Goal: Task Accomplishment & Management: Manage account settings

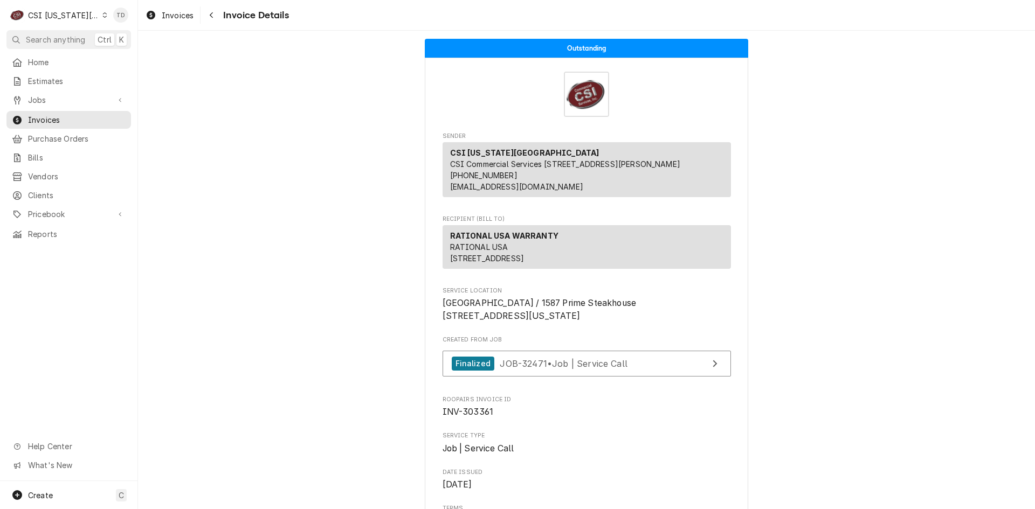
click at [82, 17] on div "CSI Kansas City" at bounding box center [63, 15] width 71 height 11
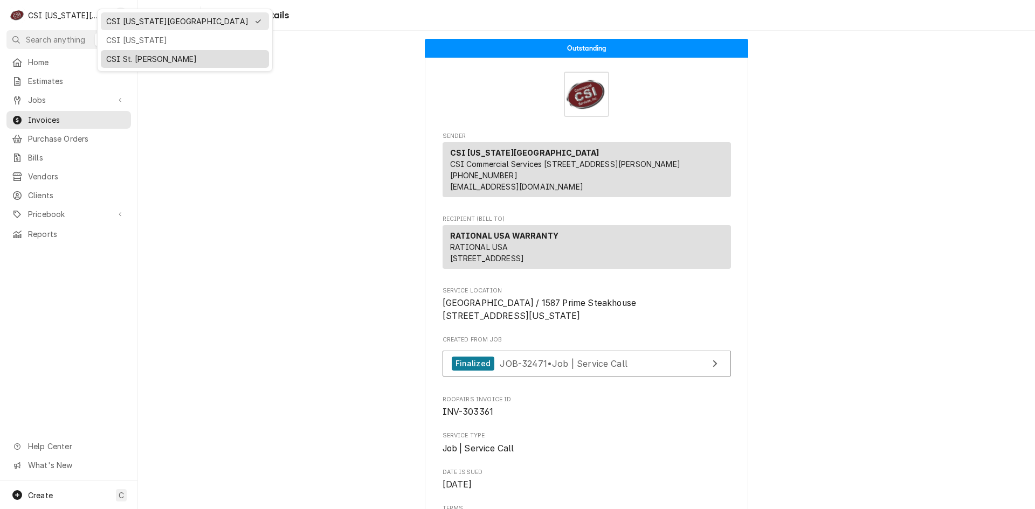
click at [118, 59] on div "CSI St. [PERSON_NAME]" at bounding box center [184, 58] width 157 height 11
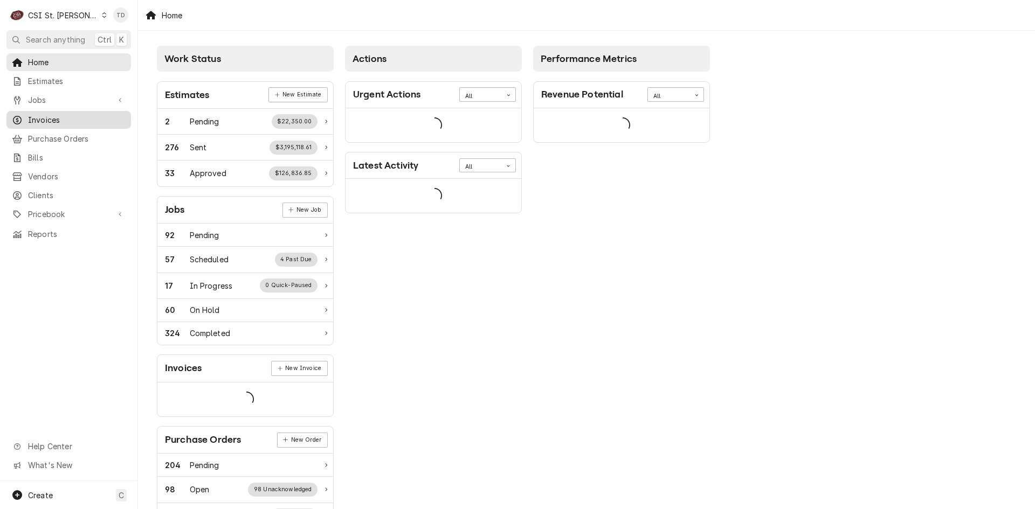
click at [76, 114] on span "Invoices" at bounding box center [77, 119] width 98 height 11
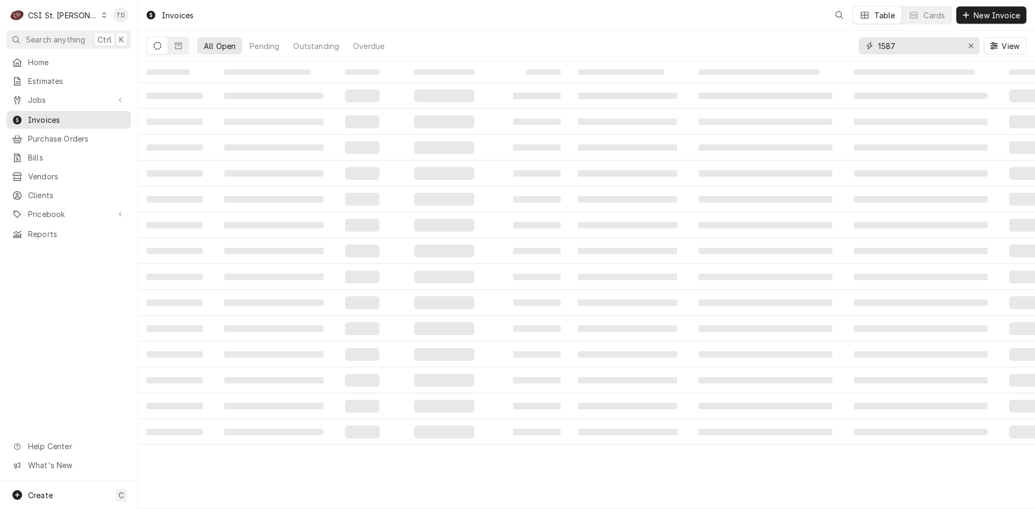
click at [905, 50] on input "1587" at bounding box center [918, 45] width 81 height 17
click at [905, 49] on input "1587" at bounding box center [918, 45] width 81 height 17
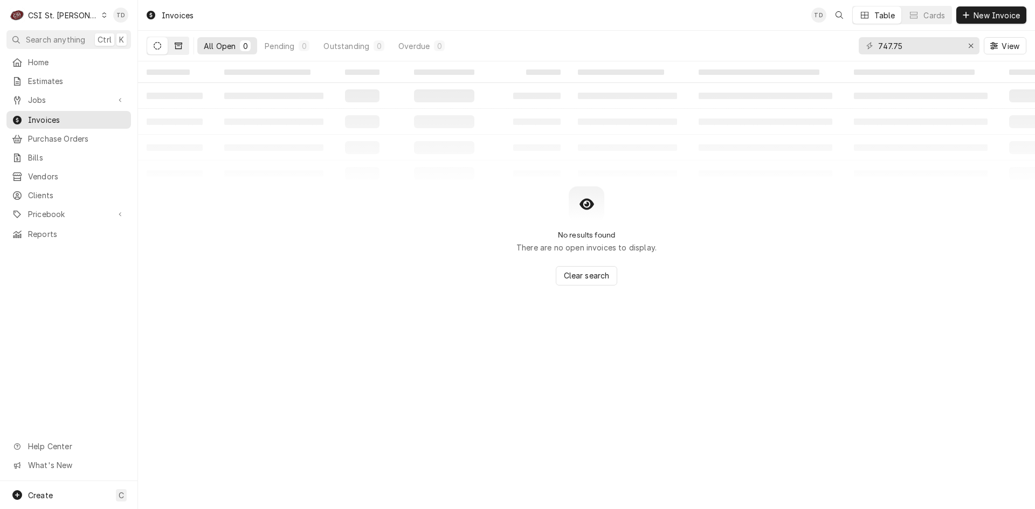
click at [180, 49] on icon "Dynamic Content Wrapper" at bounding box center [179, 46] width 8 height 6
click at [163, 46] on button "Dynamic Content Wrapper" at bounding box center [157, 45] width 20 height 17
click at [161, 46] on icon "Dynamic Content Wrapper" at bounding box center [158, 46] width 8 height 8
click at [924, 47] on input "747.75" at bounding box center [918, 45] width 81 height 17
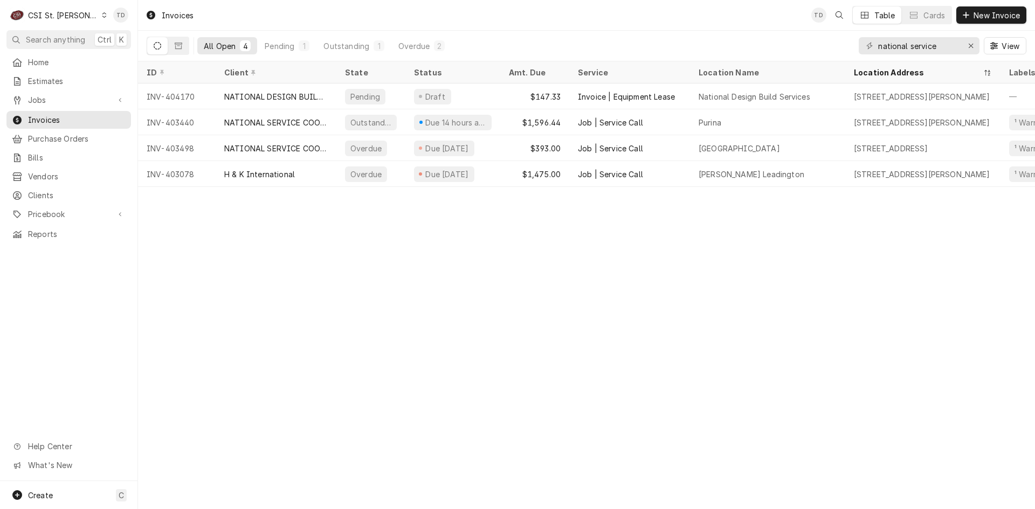
click at [153, 45] on button "Dynamic Content Wrapper" at bounding box center [157, 45] width 20 height 17
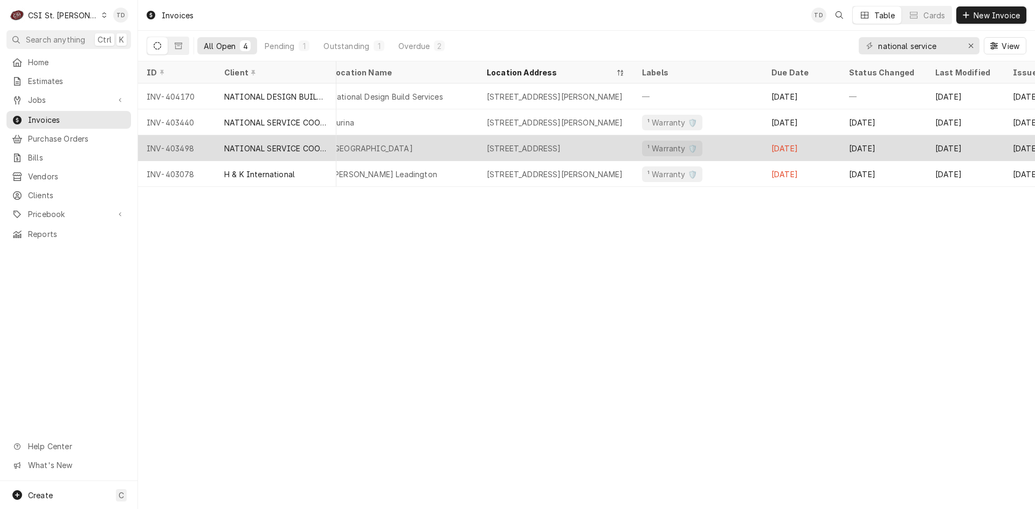
scroll to position [0, 367]
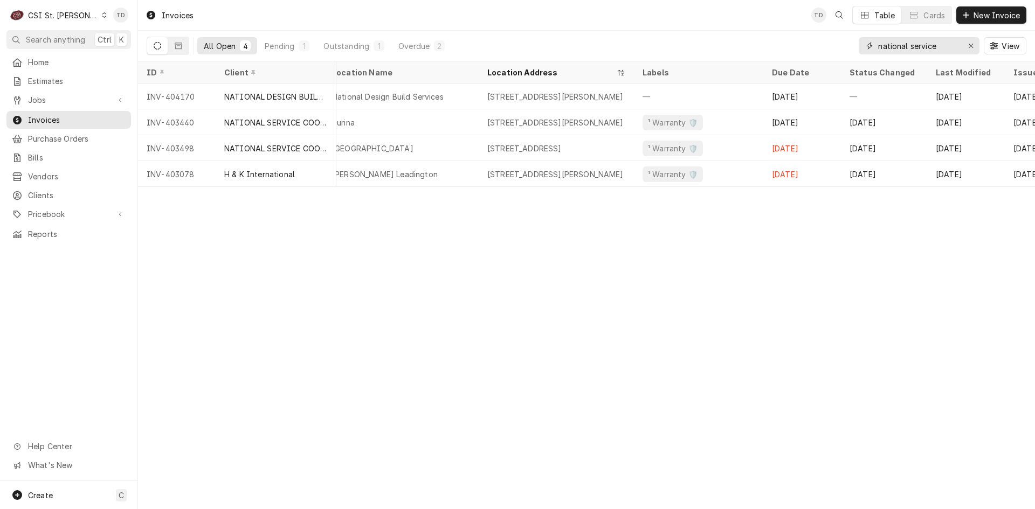
drag, startPoint x: 946, startPoint y: 46, endPoint x: 818, endPoint y: 46, distance: 128.8
click at [818, 46] on div "All Open 4 Pending 1 Outstanding 1 Overdue 2 national service View" at bounding box center [587, 46] width 880 height 30
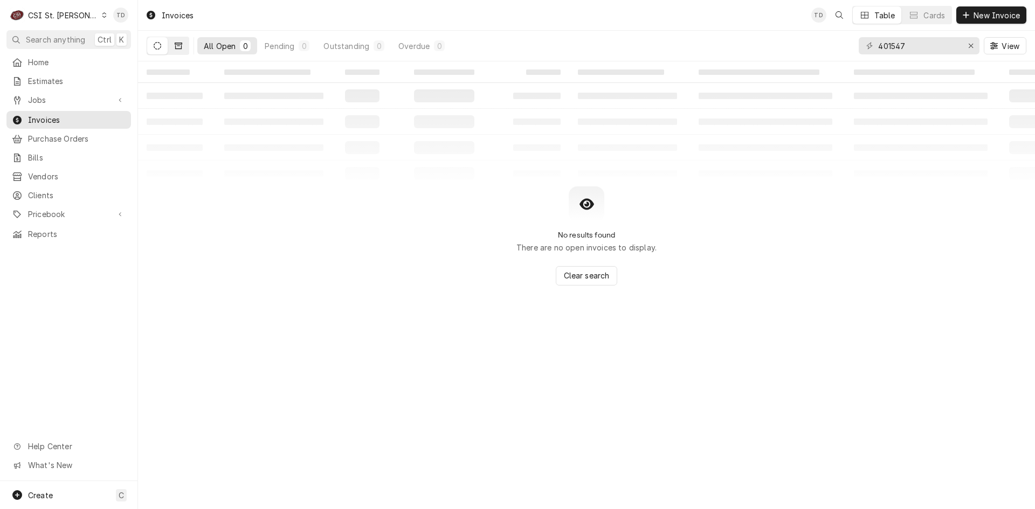
click at [182, 44] on icon "Dynamic Content Wrapper" at bounding box center [179, 46] width 8 height 6
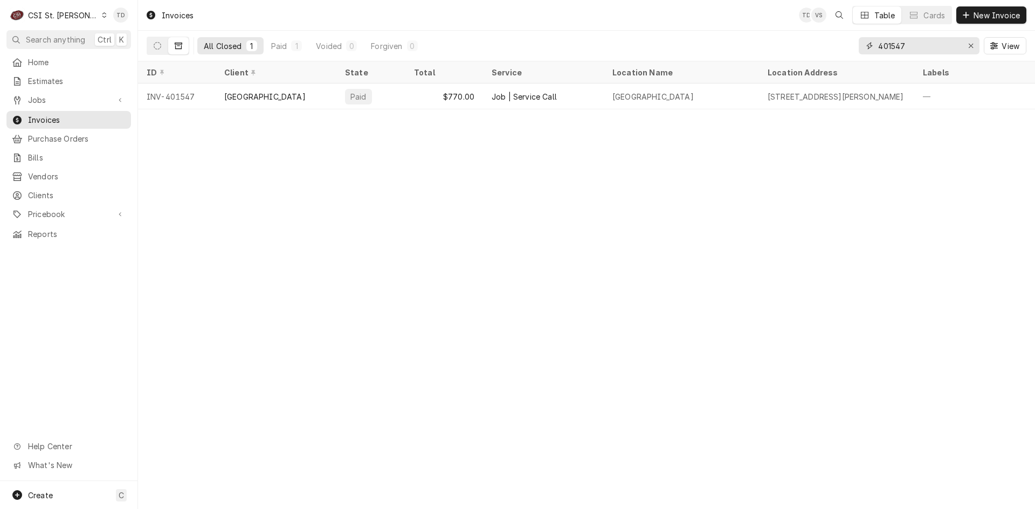
click at [920, 47] on input "401547" at bounding box center [918, 45] width 81 height 17
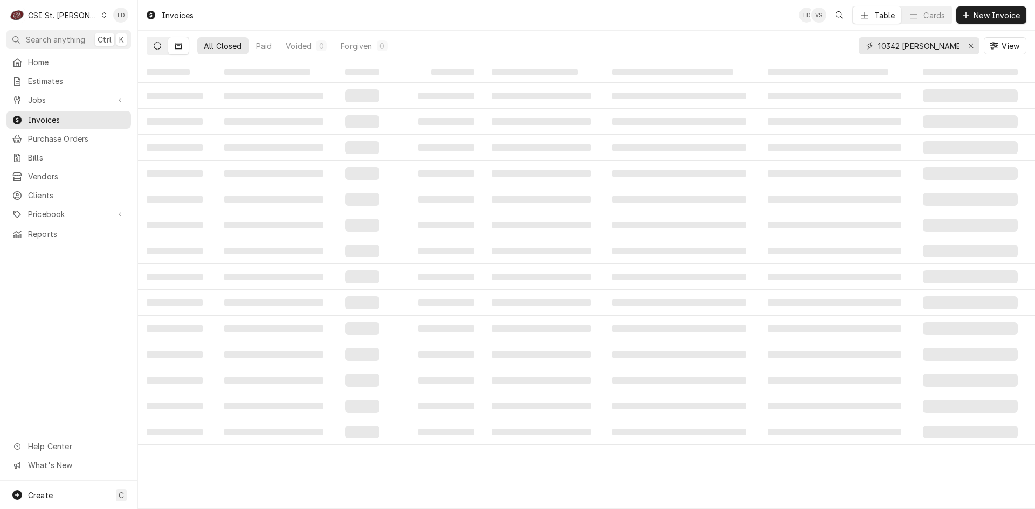
type input "10342 [PERSON_NAME]"
click at [161, 47] on icon "Dynamic Content Wrapper" at bounding box center [158, 46] width 8 height 8
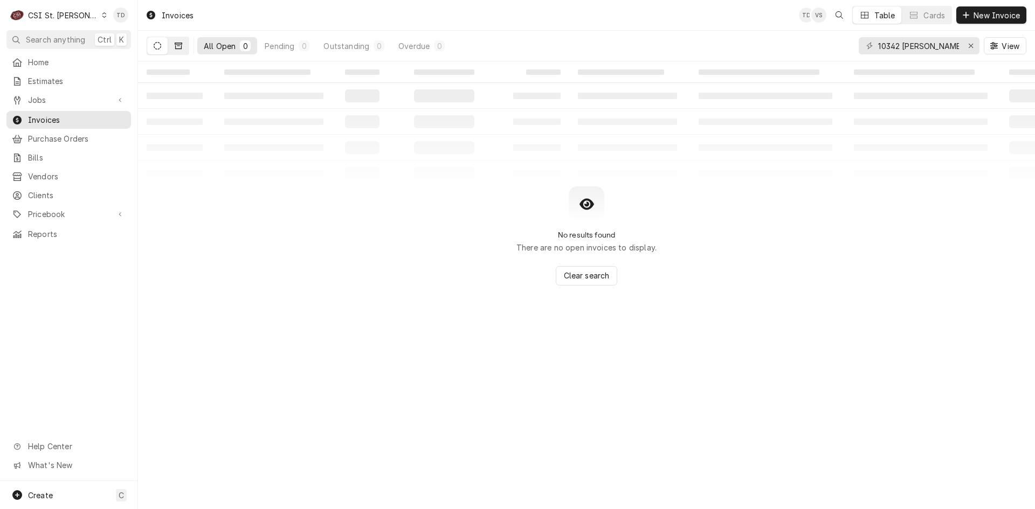
click at [176, 45] on icon "Dynamic Content Wrapper" at bounding box center [179, 46] width 8 height 8
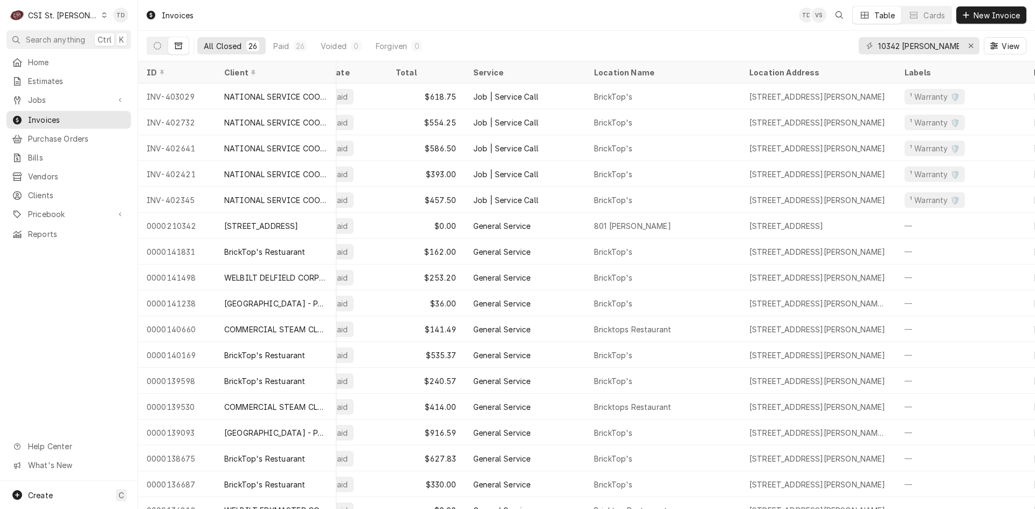
scroll to position [0, 0]
